Goal: Information Seeking & Learning: Find specific fact

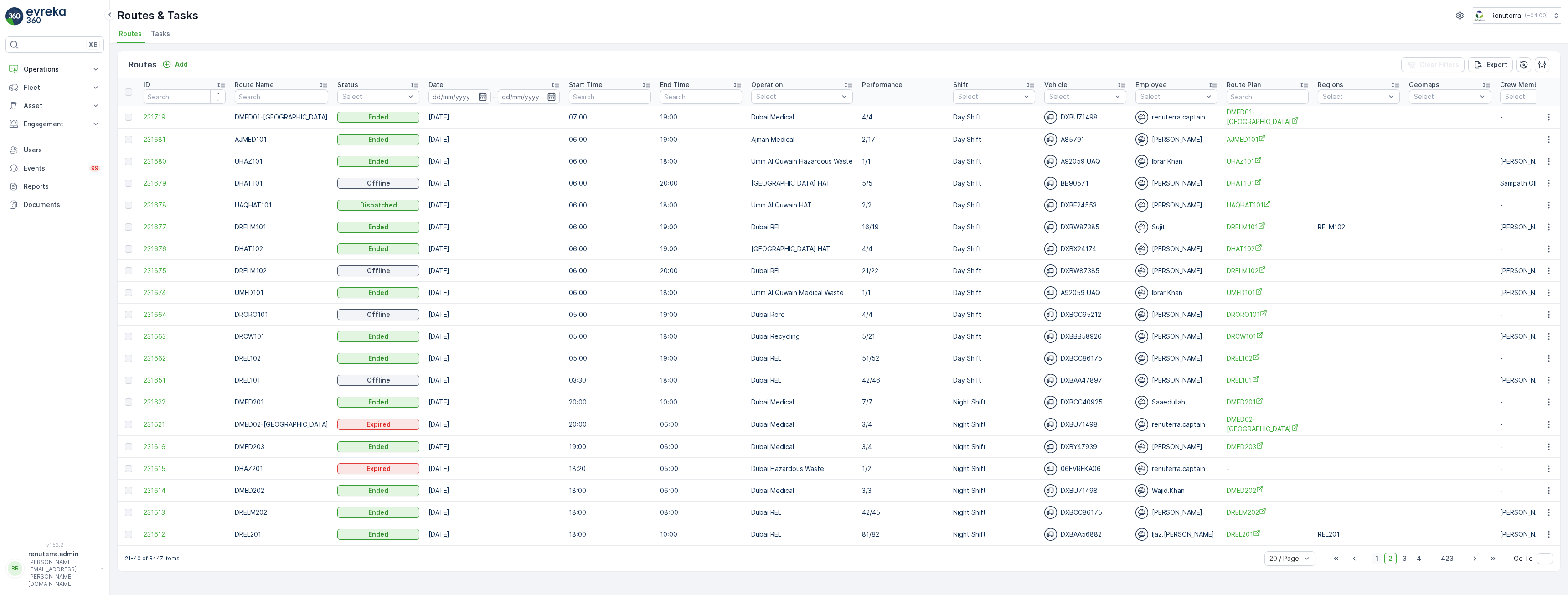
click at [1379, 563] on span "1" at bounding box center [1377, 558] width 11 height 12
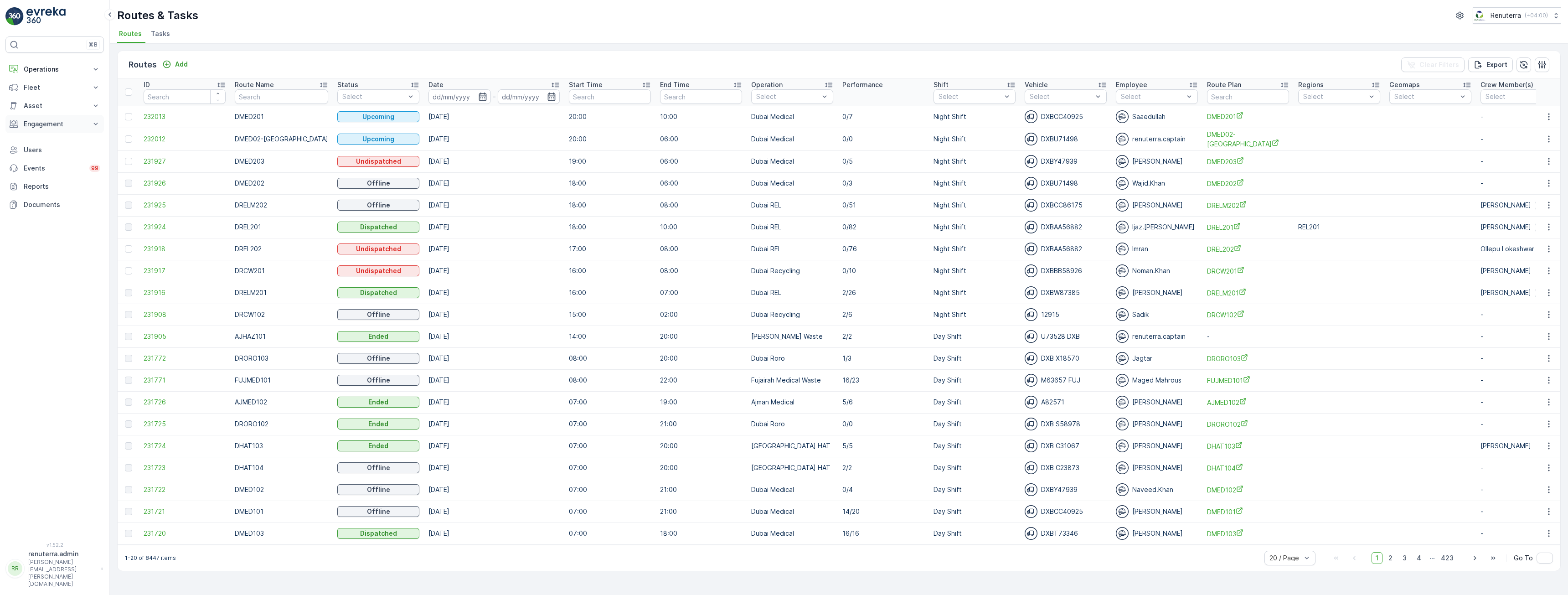
click at [59, 128] on p "Engagement" at bounding box center [55, 124] width 62 height 9
click at [38, 142] on p "Insights" at bounding box center [35, 139] width 23 height 9
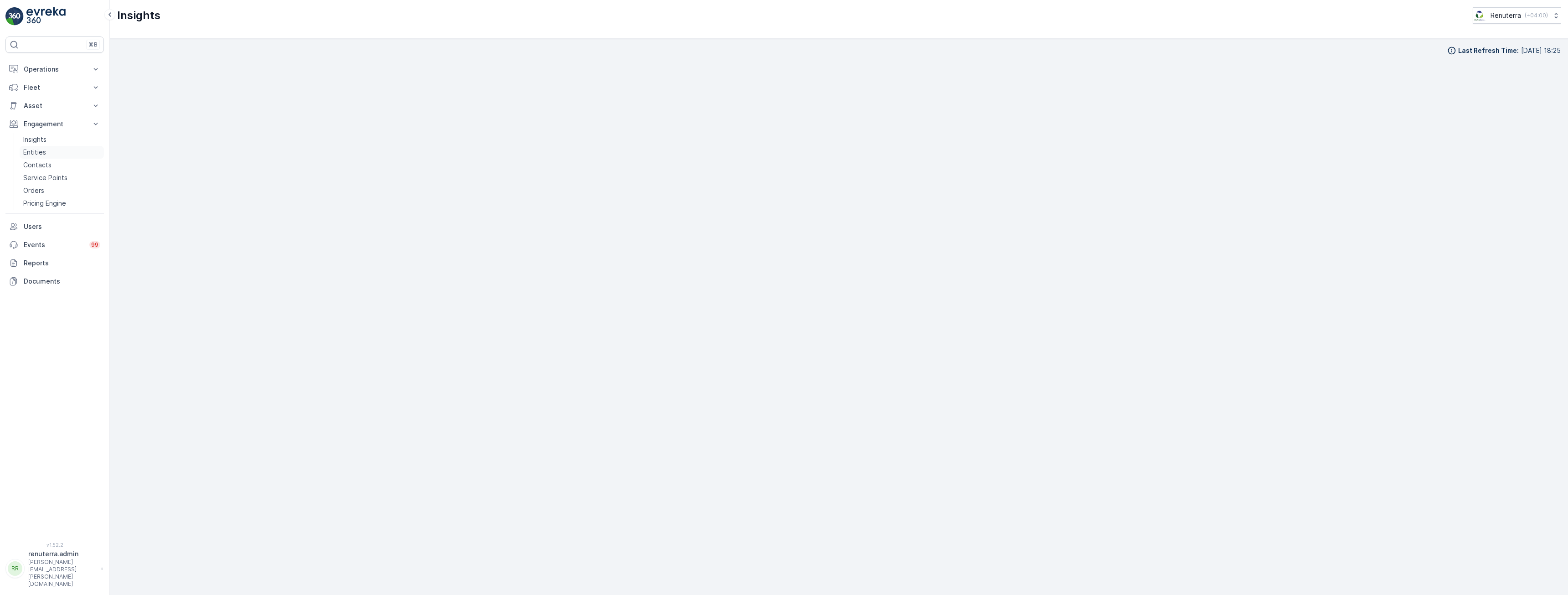
click at [42, 155] on p "Entities" at bounding box center [34, 152] width 23 height 9
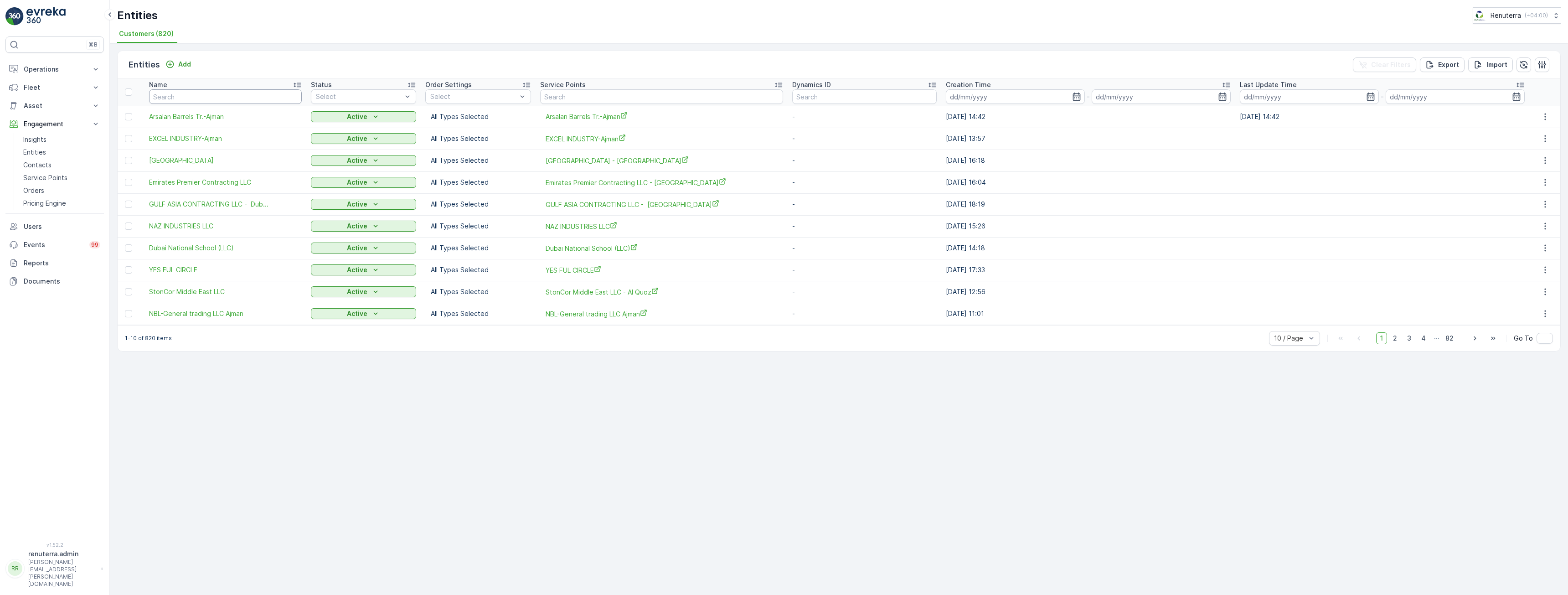
click at [229, 91] on input "text" at bounding box center [225, 97] width 153 height 15
type input "[MEDICAL_DATA]"
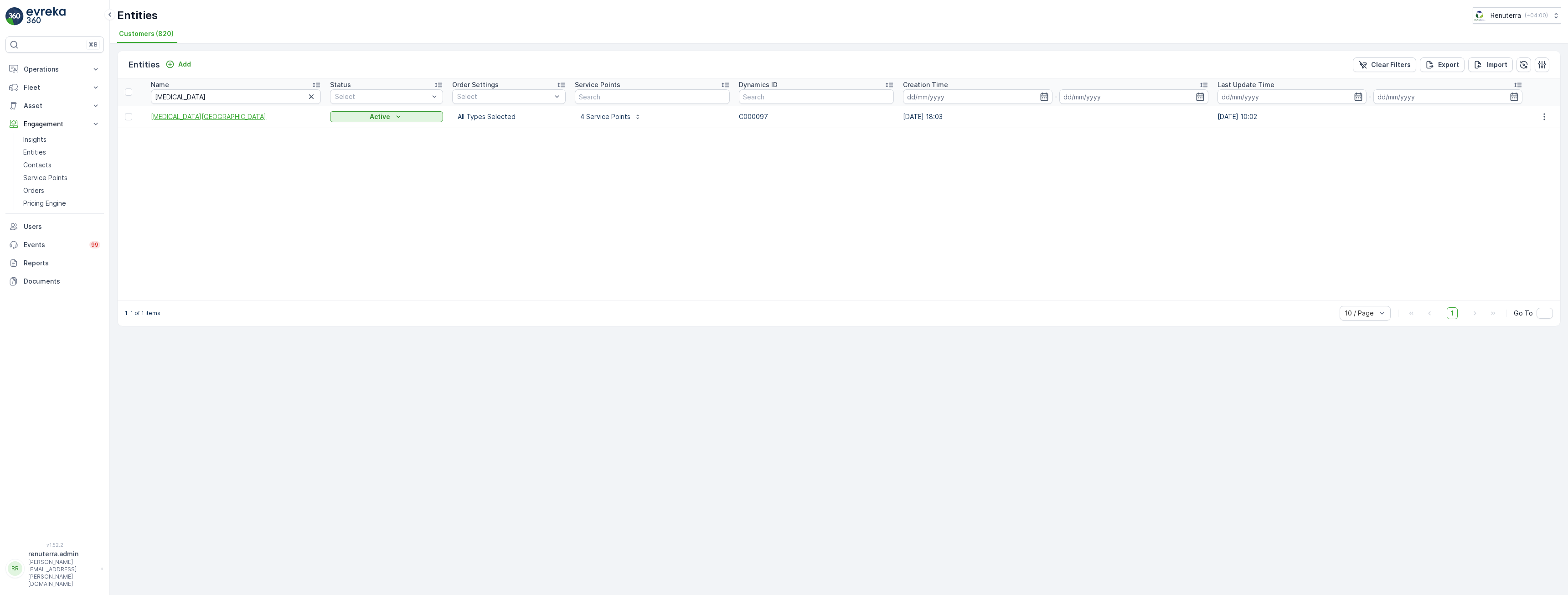
click at [173, 114] on span "[MEDICAL_DATA][GEOGRAPHIC_DATA]" at bounding box center [236, 116] width 170 height 9
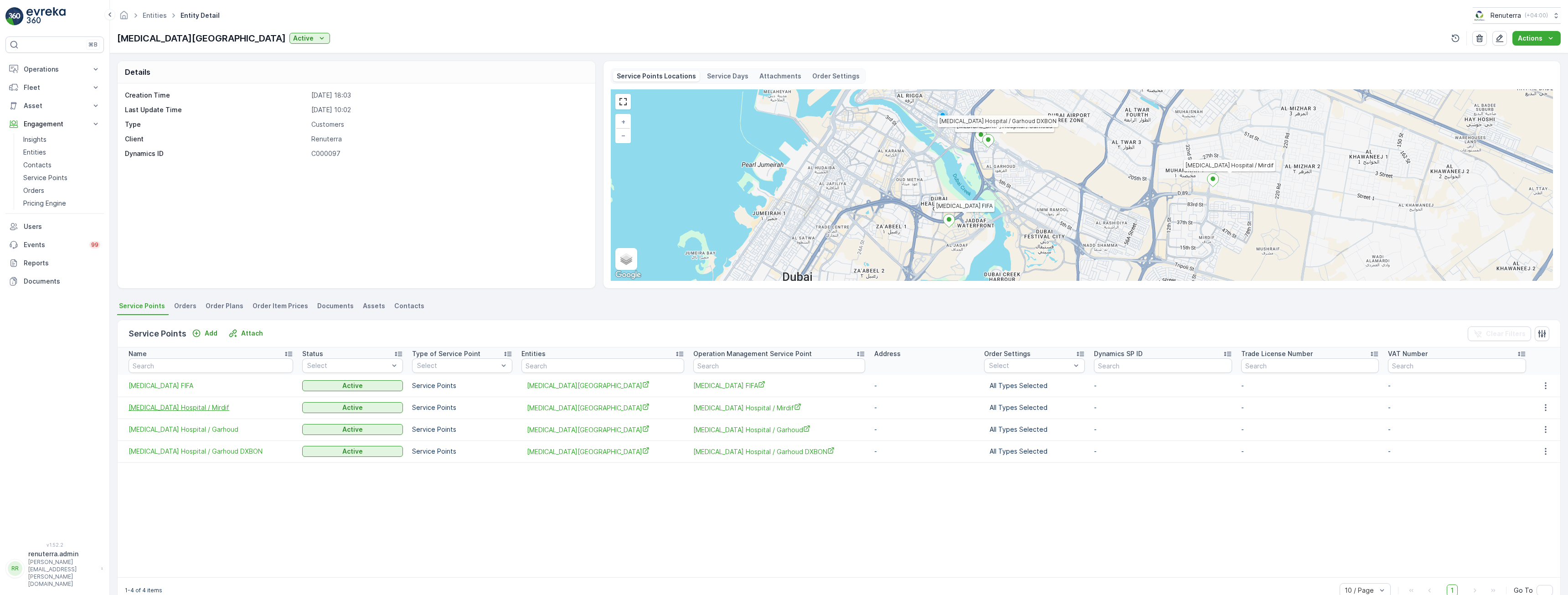
click at [153, 410] on span "[MEDICAL_DATA] Hospital / Mirdif" at bounding box center [211, 407] width 164 height 9
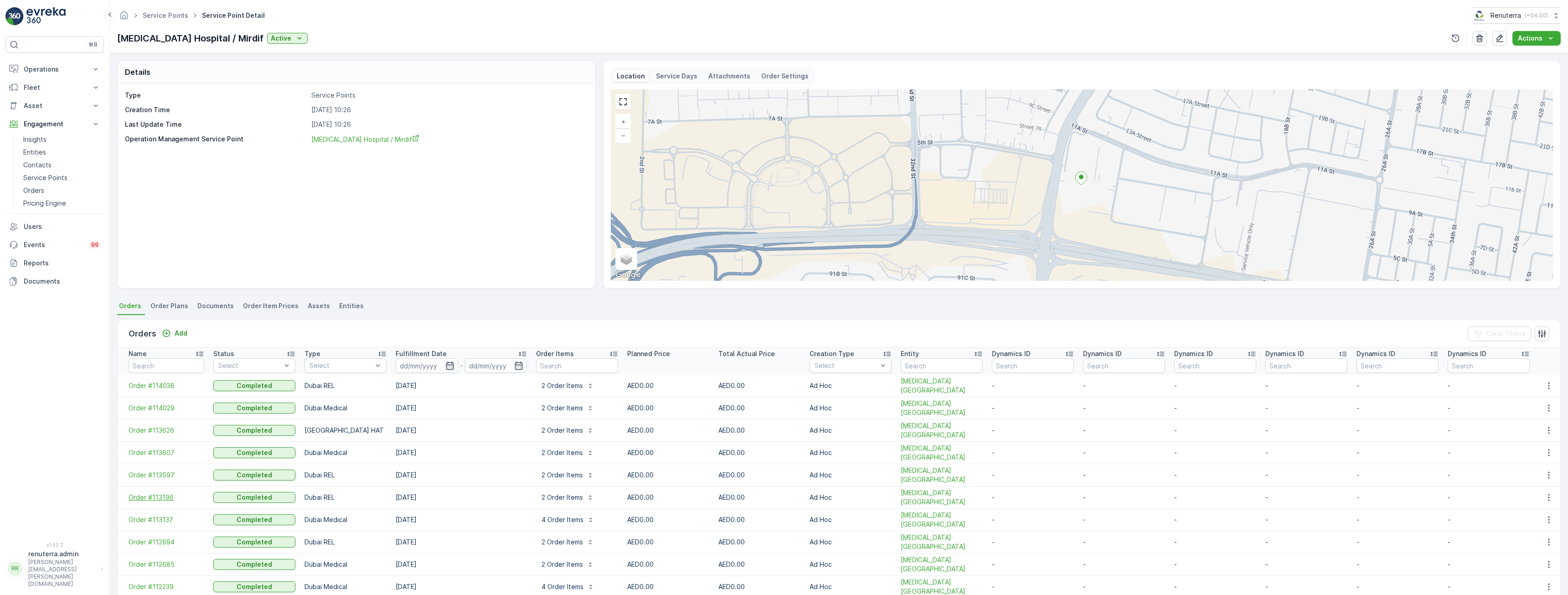
click at [157, 496] on span "Order #113196" at bounding box center [166, 497] width 75 height 9
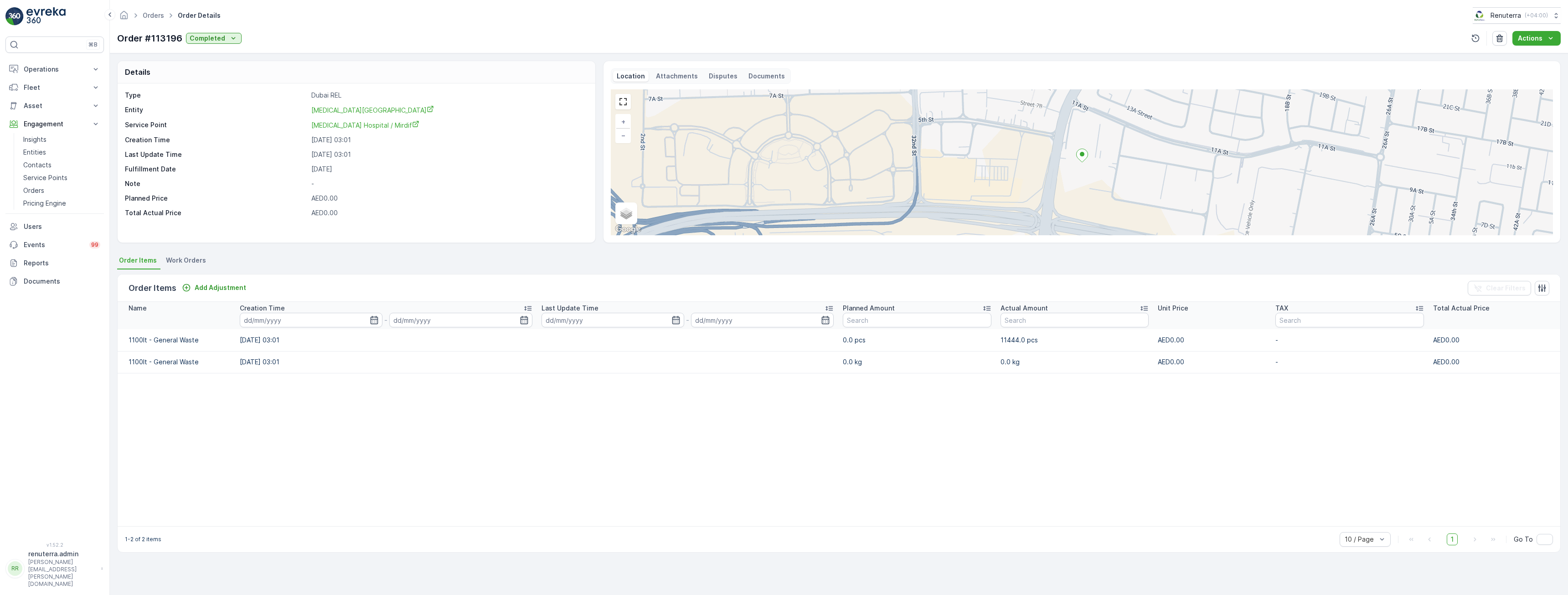
click at [577, 485] on table "Name Creation Time - Last Update Time - Planned Amount Actual Amount Unit Price…" at bounding box center [839, 414] width 1443 height 224
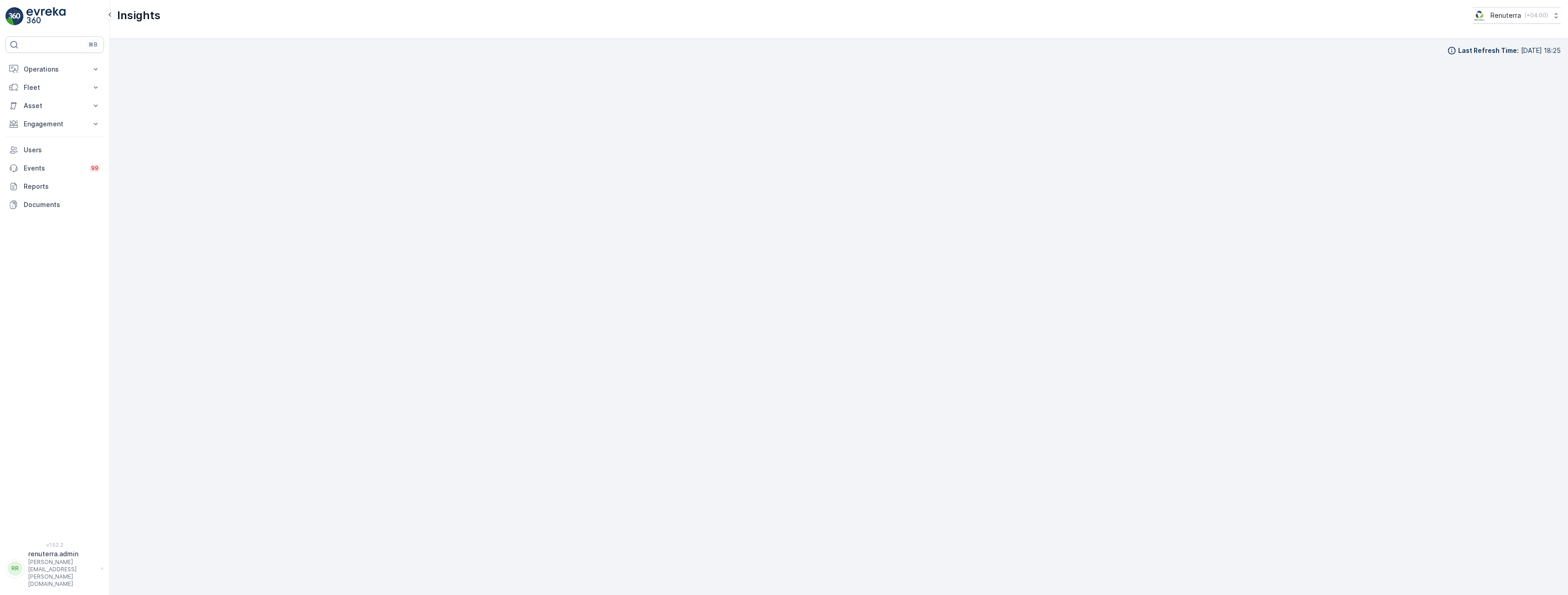
scroll to position [18, 0]
